Goal: Communication & Community: Connect with others

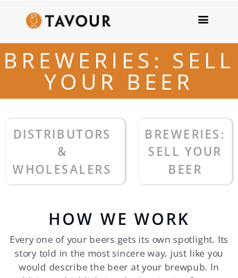
scroll to position [2929, 0]
